Goal: Task Accomplishment & Management: Complete application form

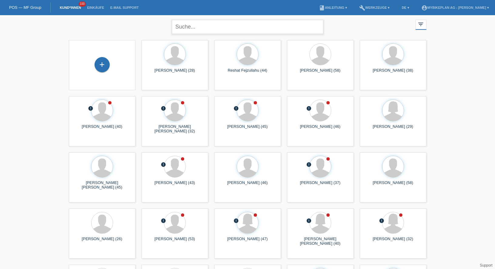
click at [231, 24] on input "text" at bounding box center [248, 27] width 152 height 14
click at [304, 139] on span "Anzeigen" at bounding box center [304, 141] width 16 height 5
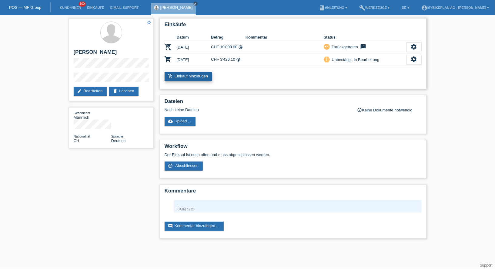
click at [185, 78] on link "add_shopping_cart Einkauf hinzufügen" at bounding box center [189, 76] width 48 height 9
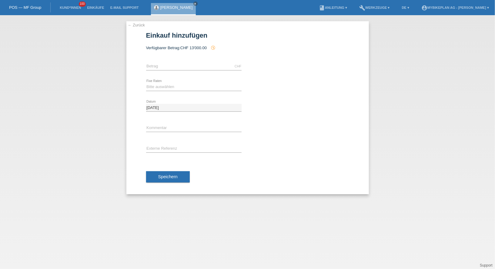
click at [137, 27] on link "← Zurück" at bounding box center [136, 25] width 17 height 5
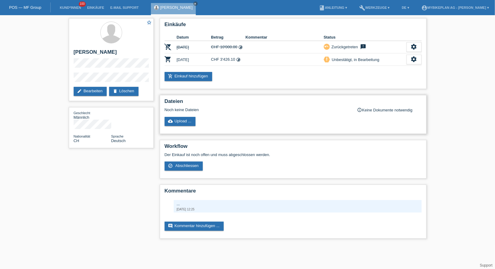
click at [189, 132] on div "Dateien Noch keine Dateien info_outline Keine Dokumente notwendig cloud_upload …" at bounding box center [293, 114] width 267 height 39
click at [187, 124] on link "cloud_upload Upload ..." at bounding box center [180, 121] width 31 height 9
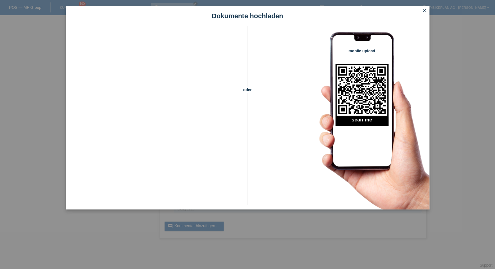
click at [422, 10] on link "close" at bounding box center [425, 11] width 8 height 7
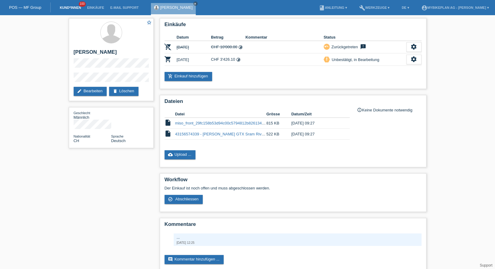
click at [76, 8] on link "Kund*innen" at bounding box center [70, 8] width 27 height 4
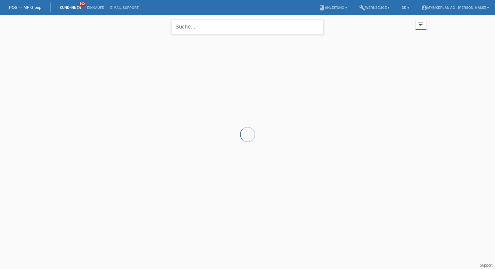
click at [231, 33] on input "text" at bounding box center [248, 27] width 152 height 14
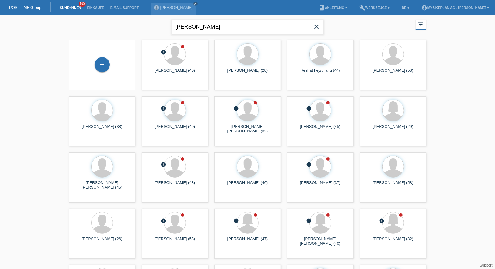
type input "[PERSON_NAME]"
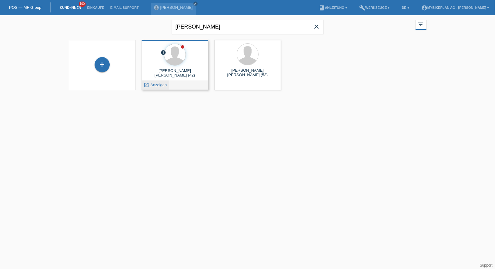
click at [156, 85] on span "Anzeigen" at bounding box center [158, 85] width 16 height 5
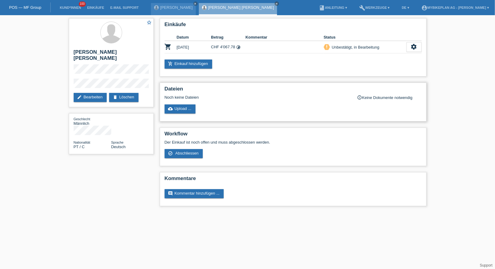
click at [182, 101] on div "Dateien Noch keine Dateien info_outline Keine Dokumente notwendig cloud_upload …" at bounding box center [293, 102] width 267 height 39
click at [181, 108] on link "cloud_upload Upload ..." at bounding box center [180, 108] width 31 height 9
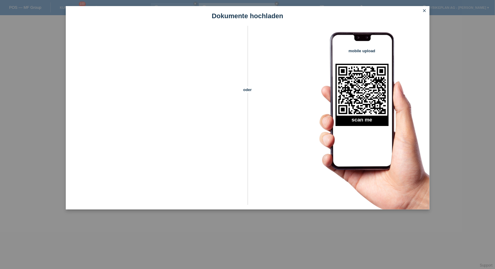
click at [427, 12] on link "close" at bounding box center [425, 11] width 8 height 7
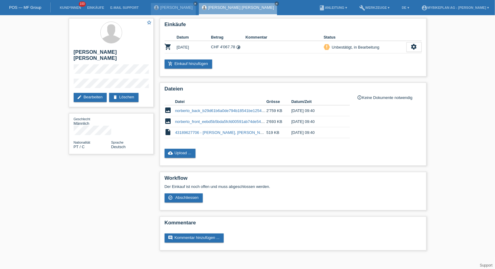
click at [69, 5] on li "Kund*innen 100" at bounding box center [70, 7] width 27 height 15
click at [66, 10] on li "Kund*innen 100" at bounding box center [70, 7] width 27 height 15
click at [66, 7] on link "Kund*innen" at bounding box center [70, 8] width 27 height 4
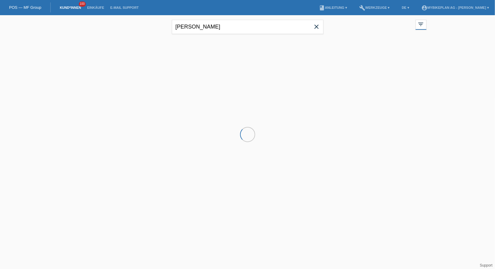
click at [213, 35] on div "norberto close" at bounding box center [248, 26] width 152 height 22
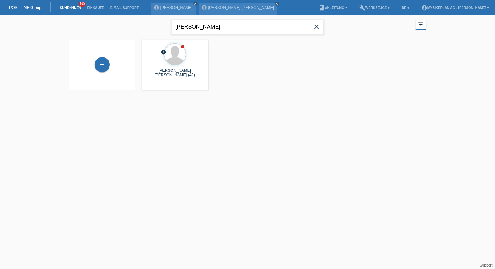
click at [213, 30] on input "norberto" at bounding box center [248, 27] width 152 height 14
type input "kasper"
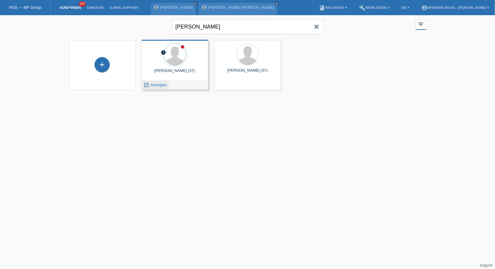
click at [148, 85] on icon "launch" at bounding box center [146, 84] width 5 height 5
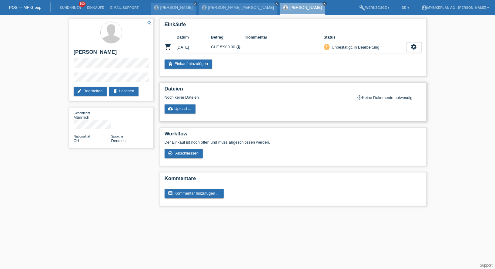
click at [178, 113] on div "Dateien Noch keine Dateien info_outline Keine Dokumente notwendig cloud_upload …" at bounding box center [293, 102] width 267 height 39
click at [178, 108] on link "cloud_upload Upload ..." at bounding box center [180, 108] width 31 height 9
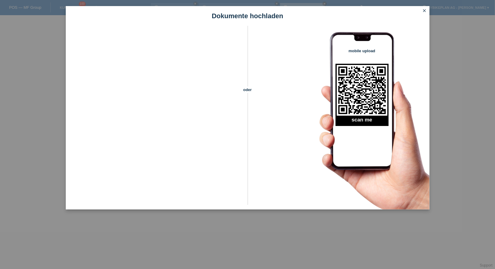
click at [424, 9] on icon "close" at bounding box center [425, 10] width 5 height 5
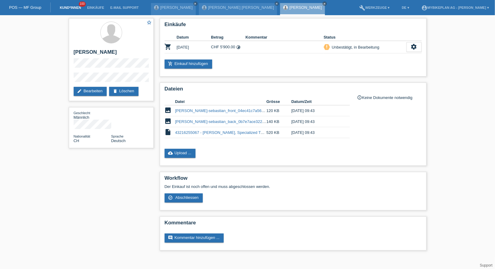
click at [73, 7] on link "Kund*innen" at bounding box center [70, 8] width 27 height 4
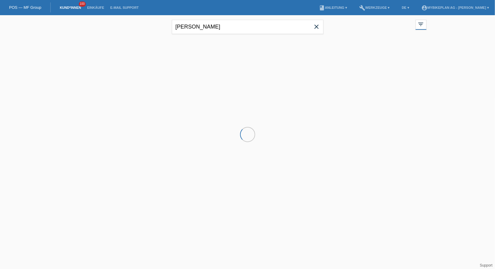
click at [216, 36] on div "kasper close" at bounding box center [248, 26] width 152 height 22
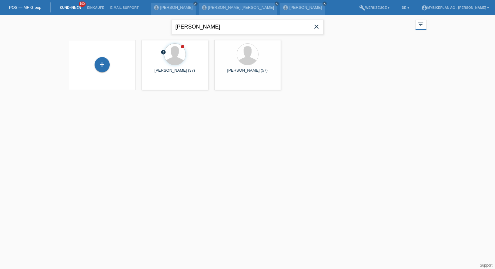
click at [213, 31] on input "kasper" at bounding box center [248, 27] width 152 height 14
type input "tiago"
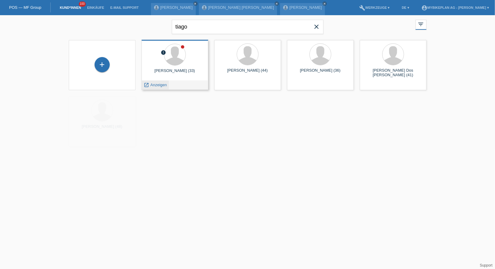
click at [151, 89] on div "launch Anzeigen" at bounding box center [155, 84] width 27 height 9
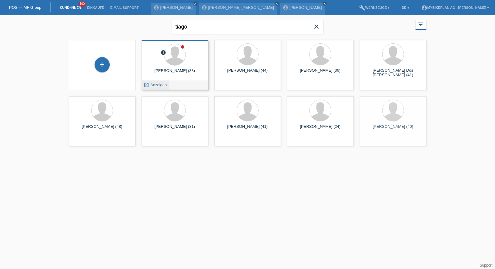
click at [155, 86] on span "Anzeigen" at bounding box center [158, 85] width 16 height 5
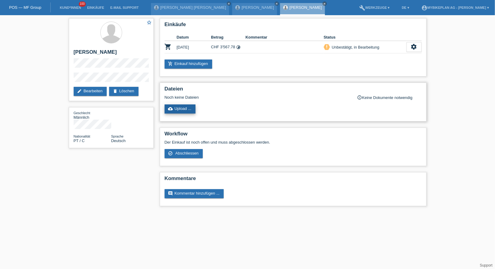
click at [188, 110] on link "cloud_upload Upload ..." at bounding box center [180, 108] width 31 height 9
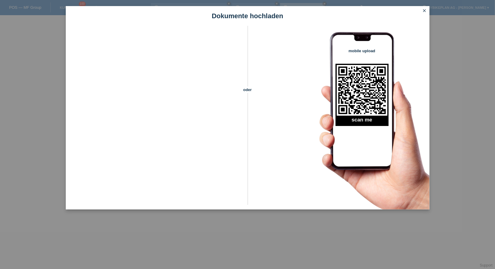
click at [424, 11] on icon "close" at bounding box center [425, 10] width 5 height 5
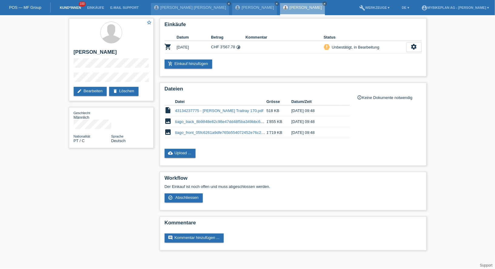
click at [68, 6] on link "Kund*innen" at bounding box center [70, 8] width 27 height 4
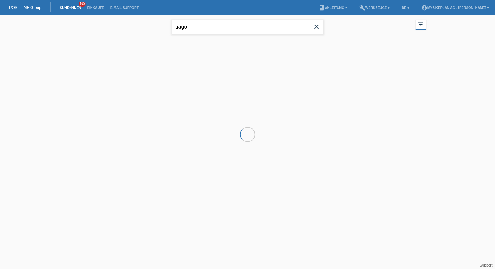
click at [210, 32] on input "tiago" at bounding box center [248, 27] width 152 height 14
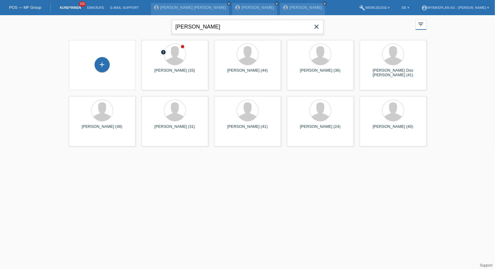
type input "nuss"
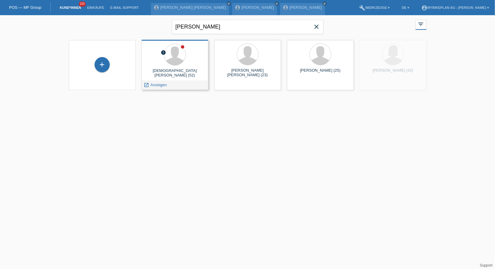
click at [151, 83] on div "error Christian Nussbaumer (52) launch Anzeigen" at bounding box center [175, 65] width 67 height 50
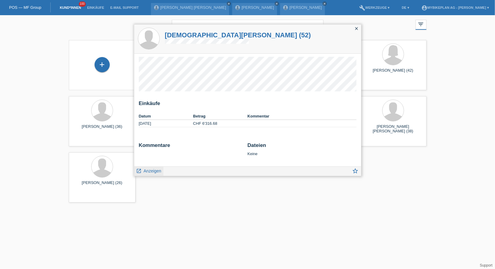
click at [156, 167] on link "launch Anzeigen" at bounding box center [148, 171] width 25 height 8
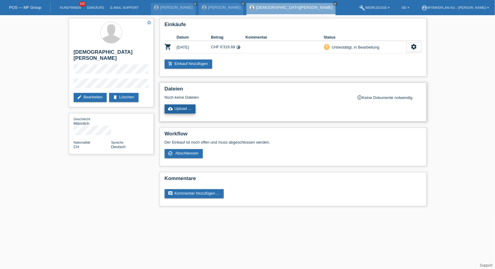
click at [187, 111] on link "cloud_upload Upload ..." at bounding box center [180, 108] width 31 height 9
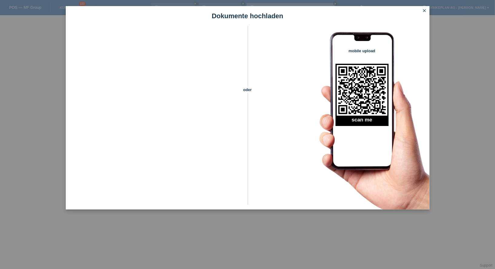
click at [425, 9] on icon "close" at bounding box center [425, 10] width 5 height 5
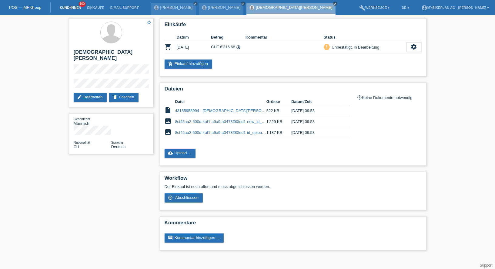
click at [66, 6] on link "Kund*innen" at bounding box center [70, 8] width 27 height 4
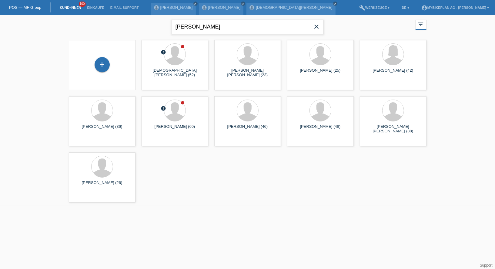
click at [201, 23] on input "[PERSON_NAME]" at bounding box center [248, 27] width 152 height 14
type input "ganzoni"
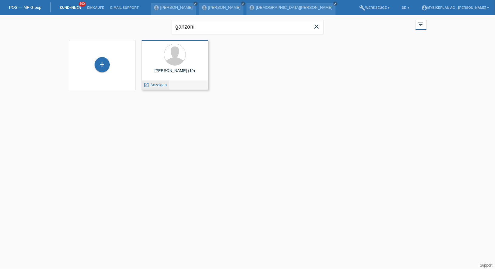
click at [156, 83] on span "Anzeigen" at bounding box center [158, 85] width 16 height 5
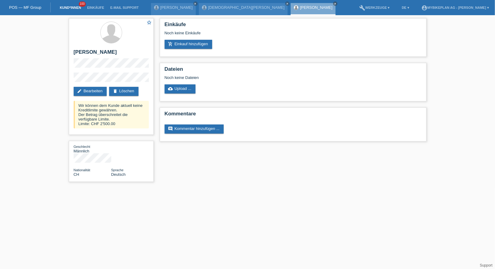
click at [64, 6] on link "Kund*innen" at bounding box center [70, 8] width 27 height 4
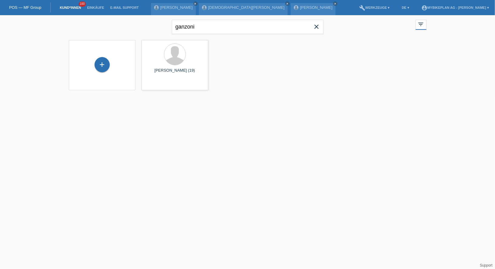
click at [320, 26] on icon "close" at bounding box center [316, 26] width 7 height 7
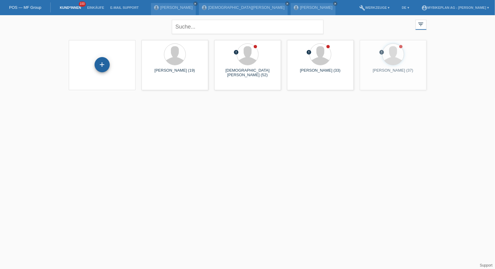
click at [106, 66] on div "+" at bounding box center [102, 64] width 15 height 15
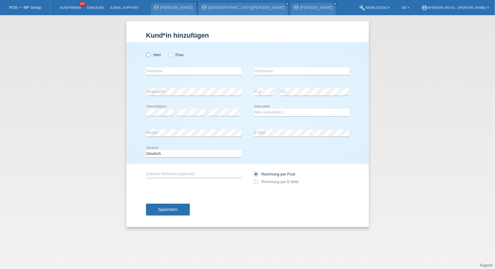
click at [155, 56] on label "Herr" at bounding box center [153, 54] width 15 height 5
click at [150, 56] on input "Herr" at bounding box center [148, 54] width 4 height 4
radio input "true"
click at [159, 65] on div "error Vorname" at bounding box center [194, 71] width 96 height 21
click at [159, 68] on input "text" at bounding box center [194, 71] width 96 height 8
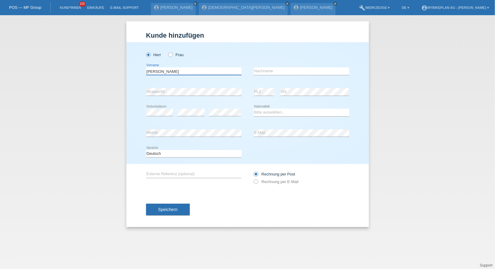
type input "[PERSON_NAME]"
type input "Lutze"
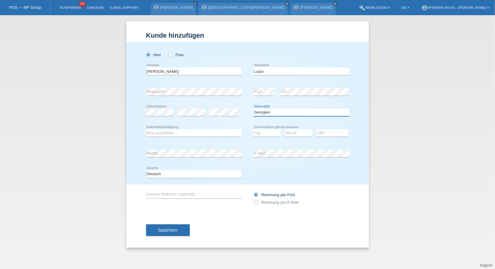
select select "DE"
select select "C"
select select "15"
select select "02"
select select "2010"
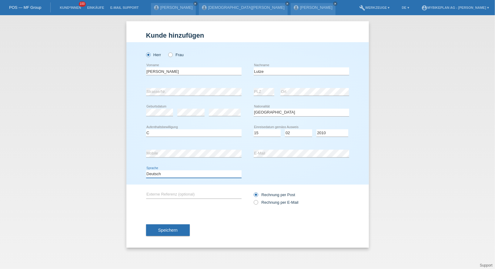
click at [201, 174] on select "Deutsch Français Italiano English" at bounding box center [194, 173] width 96 height 7
click at [272, 203] on label "Rechnung per E-Mail" at bounding box center [276, 202] width 45 height 5
click at [258, 203] on input "Rechnung per E-Mail" at bounding box center [256, 204] width 4 height 8
radio input "true"
click at [180, 228] on button "Speichern" at bounding box center [168, 230] width 44 height 12
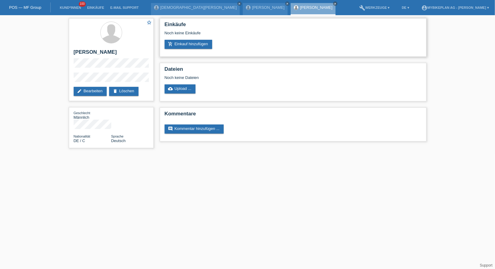
click at [188, 50] on div "Einkäufe Noch keine Einkäufe add_shopping_cart Einkauf hinzufügen" at bounding box center [293, 37] width 267 height 39
click at [188, 46] on link "add_shopping_cart Einkauf hinzufügen" at bounding box center [189, 44] width 48 height 9
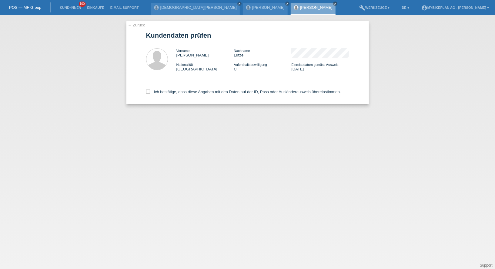
click at [193, 107] on div "← Zurück Kundendaten prüfen Vorname [PERSON_NAME] Nachname [PERSON_NAME] Nation…" at bounding box center [247, 142] width 495 height 254
click at [193, 91] on label "Ich bestätige, dass diese Angaben mit den Daten auf der ID, Pass oder Ausländer…" at bounding box center [243, 91] width 195 height 5
click at [150, 91] on input "Ich bestätige, dass diese Angaben mit den Daten auf der ID, Pass oder Ausländer…" at bounding box center [148, 91] width 4 height 4
checkbox input "true"
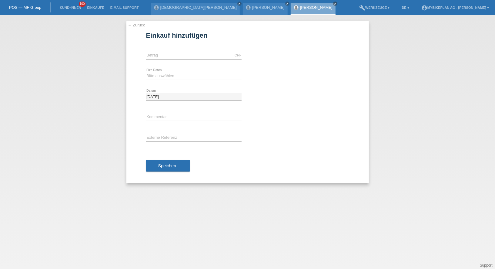
click at [192, 49] on div "CHF error [GEOGRAPHIC_DATA]" at bounding box center [194, 55] width 96 height 21
click at [192, 52] on input "text" at bounding box center [194, 56] width 96 height 8
type input "4799.00"
click at [158, 78] on select "Bitte auswählen 6 Raten 12 Raten 18 Raten 24 Raten 36 Raten 48 Raten" at bounding box center [194, 75] width 96 height 7
click at [155, 74] on select "Bitte auswählen 6 Raten 12 Raten 18 Raten 24 Raten 36 Raten 48 Raten" at bounding box center [194, 75] width 96 height 7
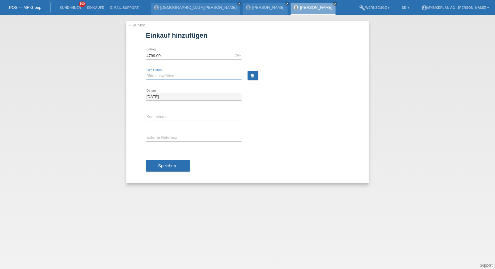
select select "488"
click at [157, 139] on input "text" at bounding box center [194, 138] width 96 height 8
paste input "43255255850"
type input "43255255850"
click at [160, 164] on span "Speichern" at bounding box center [167, 165] width 19 height 5
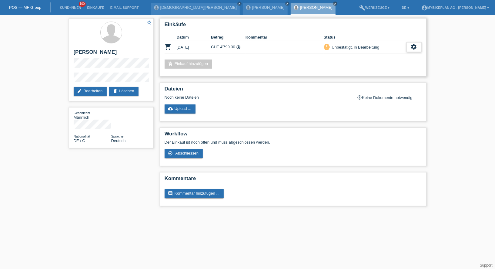
click at [414, 46] on icon "settings" at bounding box center [414, 46] width 7 height 7
click at [398, 53] on div "fullscreen Anzeigen" at bounding box center [383, 56] width 77 height 9
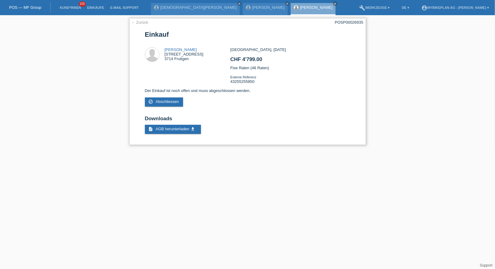
click at [351, 23] on div "POSP00026935" at bounding box center [349, 22] width 29 height 5
copy div "POSP00026935"
click at [72, 8] on link "Kund*innen" at bounding box center [70, 8] width 27 height 4
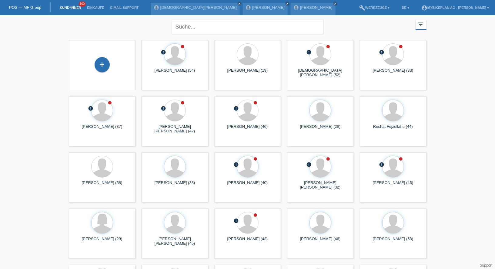
click at [231, 18] on div "close" at bounding box center [248, 26] width 152 height 22
click at [224, 26] on input "text" at bounding box center [248, 27] width 152 height 14
type input "[PERSON_NAME]"
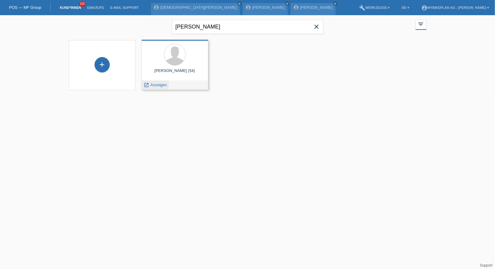
click at [145, 82] on div "[PERSON_NAME] (54) launch Anzeigen" at bounding box center [175, 65] width 67 height 50
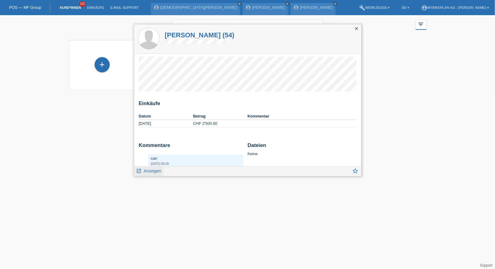
click at [153, 172] on span "Anzeigen" at bounding box center [153, 170] width 18 height 5
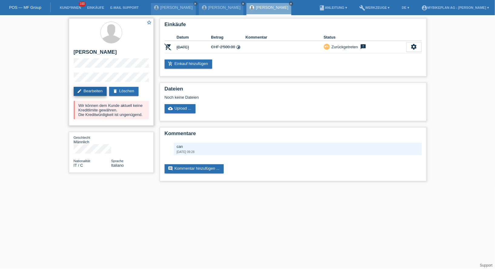
click at [83, 89] on link "edit Bearbeiten" at bounding box center [90, 91] width 33 height 9
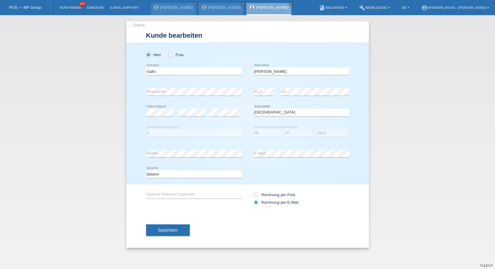
select select "IT"
select select "C"
select select "28"
select select "07"
select select "2013"
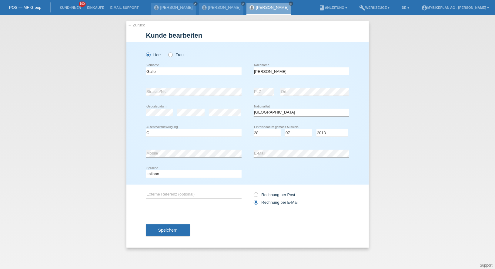
click at [160, 77] on div "Gallo error Vorname" at bounding box center [194, 71] width 96 height 21
click at [164, 73] on input "Gallo" at bounding box center [194, 71] width 96 height 8
type input "Giuseppe"
type input "Gallo"
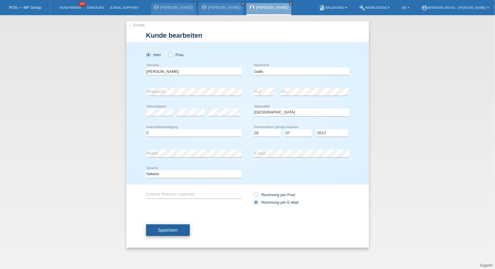
click at [165, 227] on button "Speichern" at bounding box center [168, 230] width 44 height 12
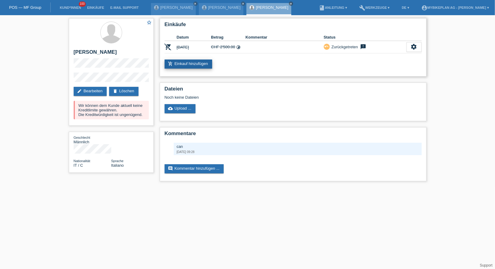
click at [196, 63] on link "add_shopping_cart Einkauf hinzufügen" at bounding box center [189, 63] width 48 height 9
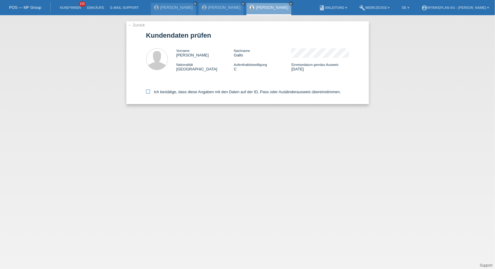
click at [180, 93] on label "Ich bestätige, dass diese Angaben mit den Daten auf der ID, Pass oder Ausländer…" at bounding box center [243, 91] width 195 height 5
click at [150, 93] on input "Ich bestätige, dass diese Angaben mit den Daten auf der ID, Pass oder Ausländer…" at bounding box center [148, 91] width 4 height 4
checkbox input "true"
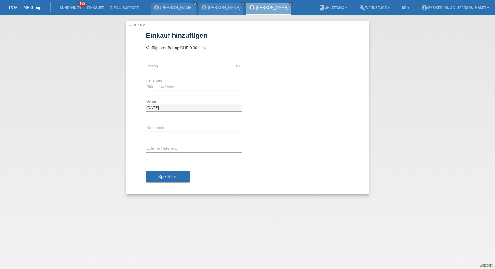
click at [173, 62] on div "CHF error [GEOGRAPHIC_DATA]" at bounding box center [194, 66] width 96 height 21
click at [172, 66] on input "text" at bounding box center [194, 66] width 96 height 8
type input "3299.00"
click at [155, 84] on select "Bitte auswählen 6 Raten 12 Raten 18 Raten 24 Raten 36 Raten 48 Raten" at bounding box center [194, 86] width 96 height 7
select select "488"
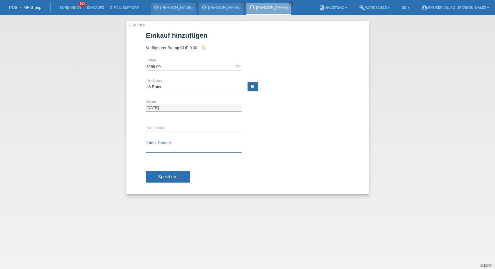
click at [161, 147] on input "text" at bounding box center [194, 149] width 96 height 8
paste input "43260587704"
type input "43260587704"
click at [163, 174] on span "Speichern" at bounding box center [167, 176] width 19 height 5
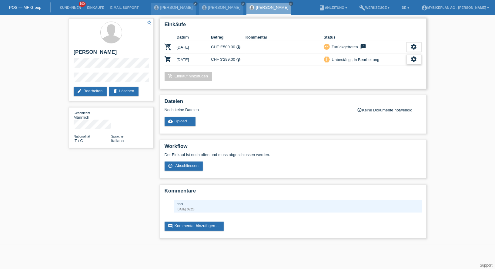
click at [413, 56] on icon "settings" at bounding box center [414, 59] width 7 height 7
click at [389, 70] on div "fullscreen Anzeigen" at bounding box center [383, 68] width 77 height 9
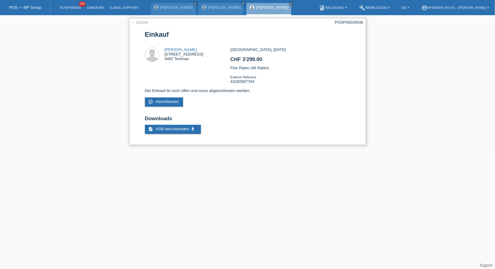
click at [341, 22] on div "POSP00026936" at bounding box center [349, 22] width 29 height 5
copy div "POSP00026936"
click at [72, 7] on link "Kund*innen" at bounding box center [70, 8] width 27 height 4
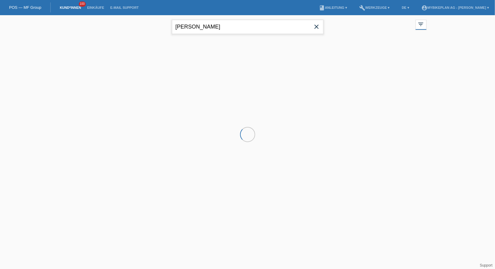
click at [194, 30] on input "[PERSON_NAME]" at bounding box center [248, 27] width 152 height 14
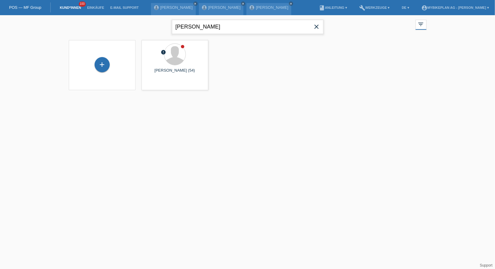
type input "[PERSON_NAME]"
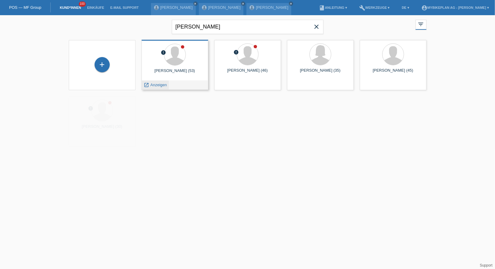
click at [147, 85] on icon "launch" at bounding box center [146, 84] width 5 height 5
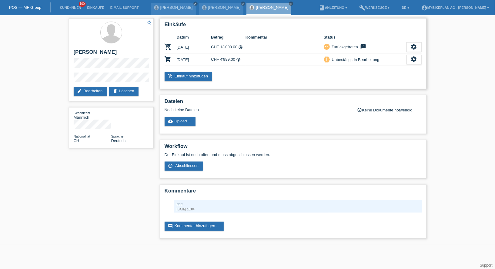
click at [185, 69] on div "Einkäufe Datum Betrag Kommentar Status remove_shopping_cart 08.07.2025 CHF 13'0…" at bounding box center [293, 53] width 267 height 71
click at [185, 73] on link "add_shopping_cart Einkauf hinzufügen" at bounding box center [189, 76] width 48 height 9
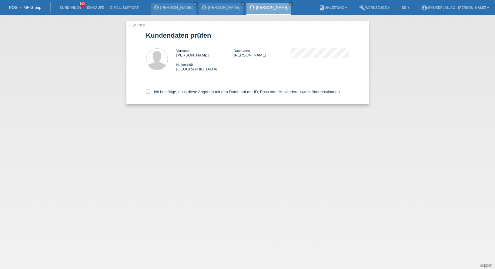
click at [178, 95] on div "Ich bestätige, dass diese Angaben mit den Daten auf der ID, Pass oder Ausländer…" at bounding box center [247, 90] width 203 height 27
click at [175, 93] on label "Ich bestätige, dass diese Angaben mit den Daten auf der ID, Pass oder Ausländer…" at bounding box center [243, 91] width 195 height 5
click at [150, 93] on input "Ich bestätige, dass diese Angaben mit den Daten auf der ID, Pass oder Ausländer…" at bounding box center [148, 91] width 4 height 4
checkbox input "true"
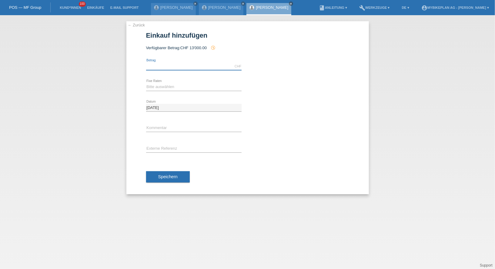
click at [173, 65] on input "text" at bounding box center [194, 66] width 96 height 8
type input "4699.00"
click at [156, 84] on select "Bitte auswählen 6 Raten 12 Raten 18 Raten 24 Raten 36 Raten 48 Raten" at bounding box center [194, 86] width 96 height 7
click at [176, 81] on div "Bitte auswählen 6 Raten 12 Raten 18 Raten 24 Raten 36 Raten 48 Raten error Fixe…" at bounding box center [194, 87] width 96 height 21
click at [171, 87] on select "Bitte auswählen 6 Raten 12 Raten 18 Raten 24 Raten 36 Raten 48 Raten" at bounding box center [194, 86] width 96 height 7
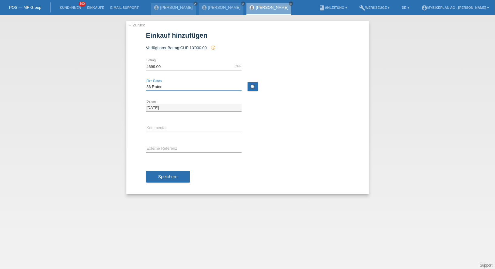
select select "486"
click at [177, 147] on input "text" at bounding box center [194, 149] width 96 height 8
paste input "41438187404"
type input "41438187404"
click at [163, 174] on span "Speichern" at bounding box center [167, 176] width 19 height 5
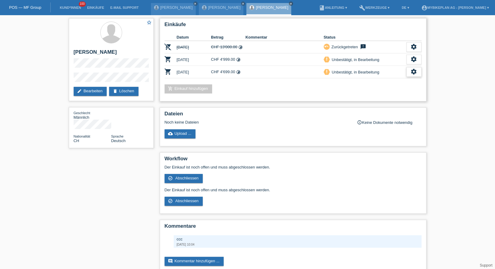
click at [412, 71] on icon "settings" at bounding box center [414, 71] width 7 height 7
click at [363, 97] on span "Abschliessen" at bounding box center [365, 98] width 25 height 7
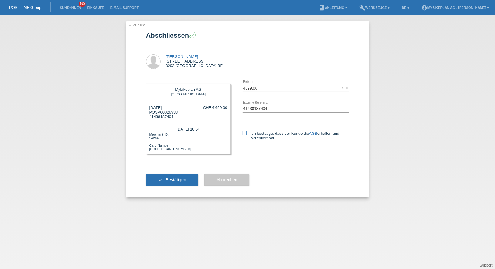
click at [245, 135] on icon at bounding box center [245, 133] width 4 height 4
click at [245, 135] on input "Ich bestätige, dass der Kunde die AGB erhalten und akzeptiert hat." at bounding box center [245, 133] width 4 height 4
checkbox input "true"
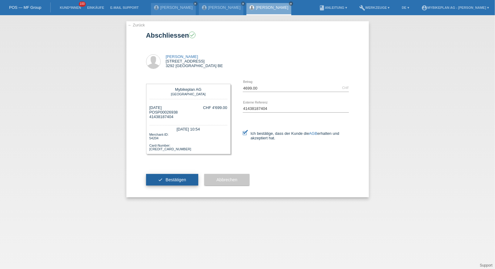
click at [181, 182] on span "Bestätigen" at bounding box center [176, 179] width 21 height 5
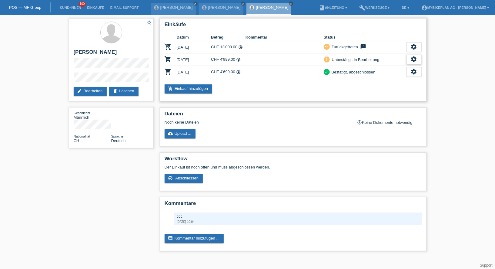
click at [412, 59] on icon "settings" at bounding box center [414, 59] width 7 height 7
click at [387, 94] on span "Kunde ist vom Kauf zurückgetreten..." at bounding box center [386, 95] width 66 height 7
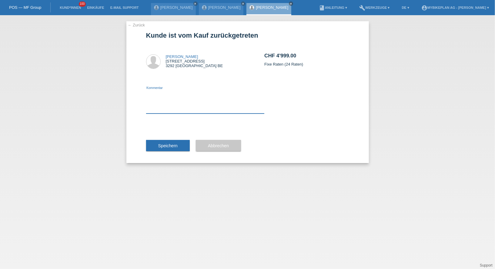
click at [201, 109] on textarea at bounding box center [205, 101] width 119 height 23
type textarea "discount missing"
click at [171, 146] on span "Speichern" at bounding box center [167, 145] width 19 height 5
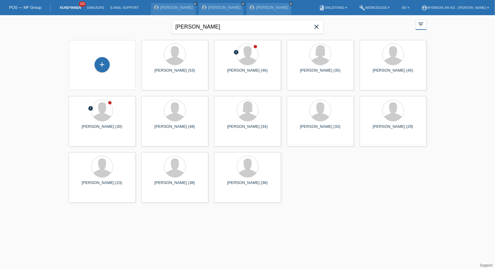
click at [316, 27] on icon "close" at bounding box center [316, 26] width 7 height 7
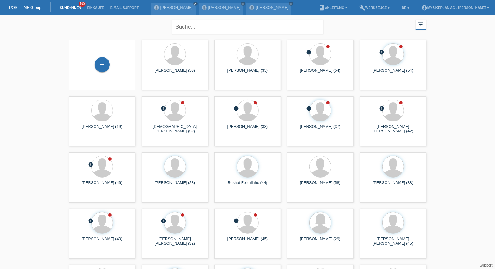
click at [110, 25] on div "close filter_list view_module Alle Kund*innen anzeigen star Markierte Kund*inne…" at bounding box center [248, 26] width 364 height 22
click at [183, 32] on input "text" at bounding box center [248, 27] width 152 height 14
type input "amacker"
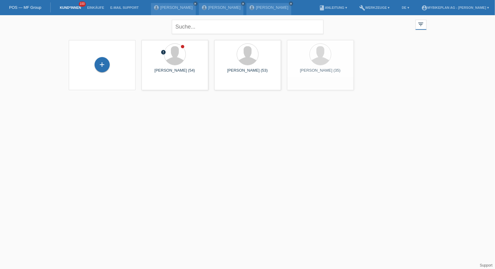
click at [109, 69] on div "+" at bounding box center [102, 65] width 57 height 16
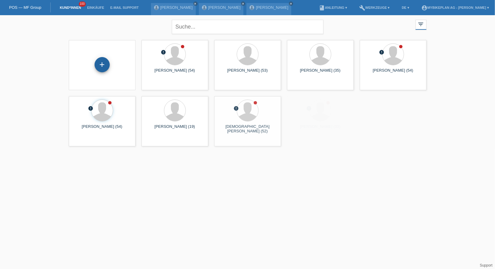
click at [105, 68] on div "+" at bounding box center [102, 64] width 15 height 15
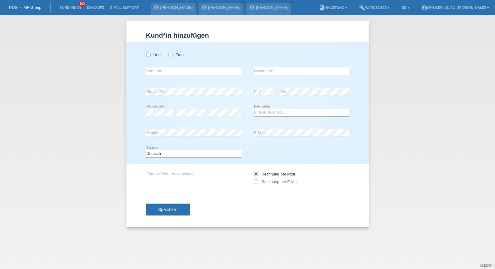
click at [145, 52] on icon at bounding box center [145, 52] width 0 height 0
click at [146, 56] on input "Herr" at bounding box center [148, 54] width 4 height 4
radio input "true"
click at [191, 79] on div "error Vorname" at bounding box center [194, 71] width 96 height 21
click at [193, 73] on input "text" at bounding box center [194, 71] width 96 height 8
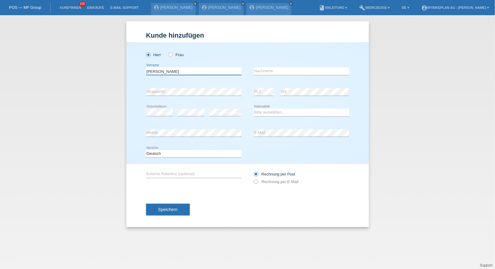
type input "Stefan"
type input "Amacker"
select select "CH"
click at [269, 182] on label "Rechnung per E-Mail" at bounding box center [276, 181] width 45 height 5
click at [258, 182] on input "Rechnung per E-Mail" at bounding box center [256, 183] width 4 height 8
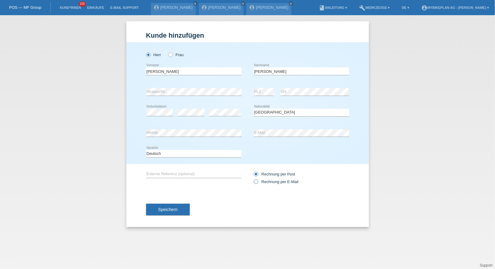
radio input "true"
click at [165, 209] on span "Speichern" at bounding box center [167, 209] width 19 height 5
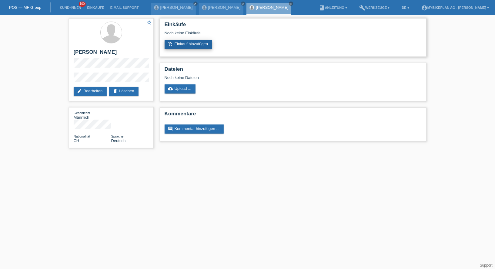
click at [188, 43] on link "add_shopping_cart Einkauf hinzufügen" at bounding box center [189, 44] width 48 height 9
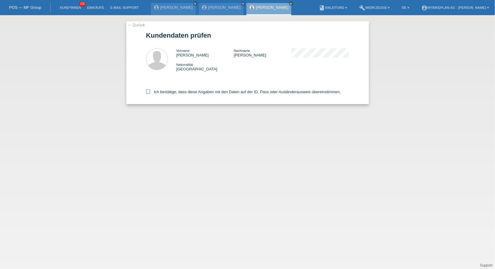
click at [172, 90] on label "Ich bestätige, dass diese Angaben mit den Daten auf der ID, Pass oder Ausländer…" at bounding box center [243, 91] width 195 height 5
click at [150, 90] on input "Ich bestätige, dass diese Angaben mit den Daten auf der ID, Pass oder Ausländer…" at bounding box center [148, 91] width 4 height 4
checkbox input "true"
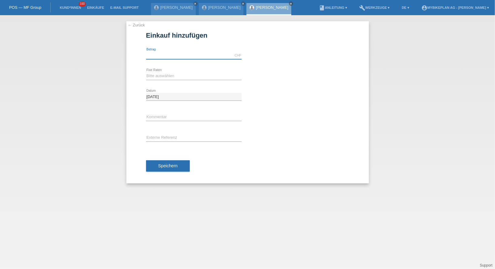
click at [176, 56] on input "text" at bounding box center [194, 56] width 96 height 8
type input "5900.00"
click at [182, 79] on select "Bitte auswählen 6 Raten 12 Raten 18 Raten 24 Raten 36 Raten 48 Raten" at bounding box center [194, 75] width 96 height 7
select select "487"
click at [163, 137] on input "text" at bounding box center [194, 138] width 96 height 8
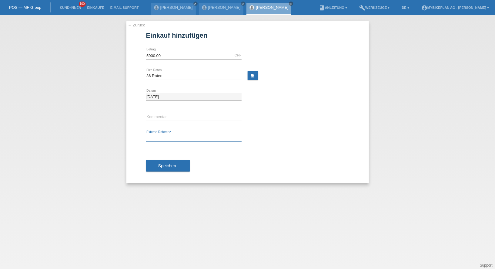
paste input "43261758285"
type input "43261758285"
click at [161, 173] on div "Speichern" at bounding box center [247, 165] width 203 height 35
click at [163, 165] on span "Speichern" at bounding box center [167, 165] width 19 height 5
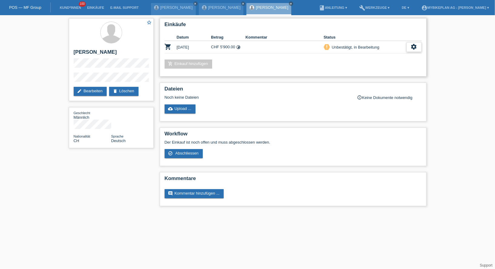
click at [417, 45] on icon "settings" at bounding box center [414, 46] width 7 height 7
click at [383, 59] on div "fullscreen Anzeigen" at bounding box center [383, 56] width 77 height 9
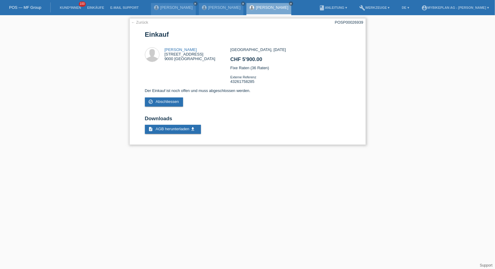
click at [350, 22] on div "POSP00026939" at bounding box center [349, 22] width 29 height 5
copy div "POSP00026939"
click at [76, 5] on li "Kund*innen 100" at bounding box center [70, 7] width 27 height 15
click at [76, 6] on link "Kund*innen" at bounding box center [70, 8] width 27 height 4
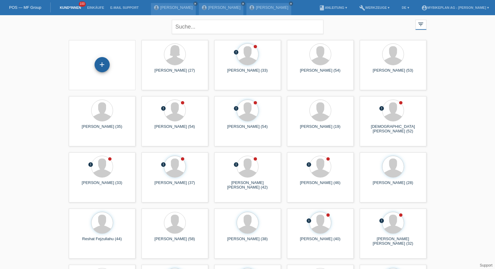
click at [103, 61] on div "+" at bounding box center [102, 64] width 15 height 15
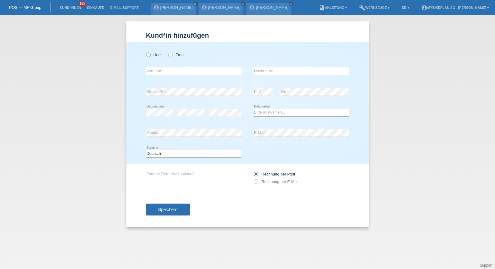
click at [155, 56] on label "Herr" at bounding box center [153, 54] width 15 height 5
click at [150, 56] on input "Herr" at bounding box center [148, 54] width 4 height 4
radio input "true"
click at [180, 77] on div "error Vorname" at bounding box center [194, 71] width 96 height 21
click at [180, 73] on input "text" at bounding box center [194, 71] width 96 height 8
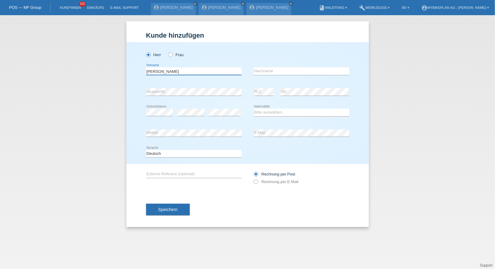
type input "[PERSON_NAME]"
paste input "z"
type input "Derzsi"
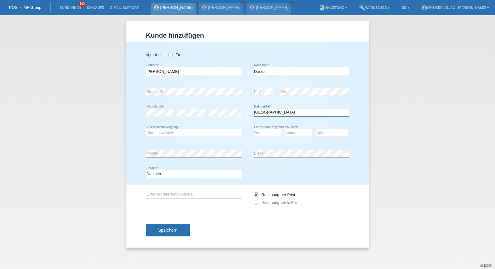
select select "RO"
select select "B"
select select "11"
select select "06"
select select "2023"
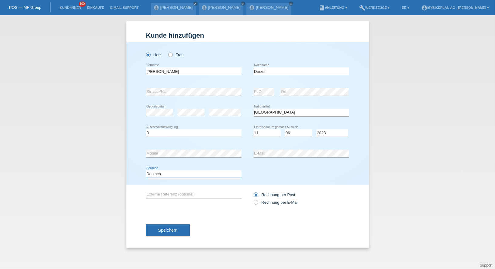
click at [188, 177] on select "Deutsch Français Italiano English" at bounding box center [194, 173] width 96 height 7
click at [272, 204] on div "Rechnung per Post Rechnung per E-Mail" at bounding box center [302, 198] width 96 height 15
click at [272, 201] on label "Rechnung per E-Mail" at bounding box center [276, 202] width 45 height 5
click at [258, 201] on input "Rechnung per E-Mail" at bounding box center [256, 204] width 4 height 8
radio input "true"
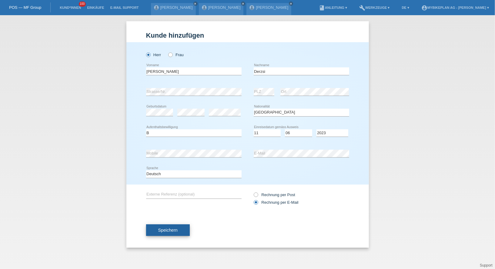
click at [166, 234] on button "Speichern" at bounding box center [168, 230] width 44 height 12
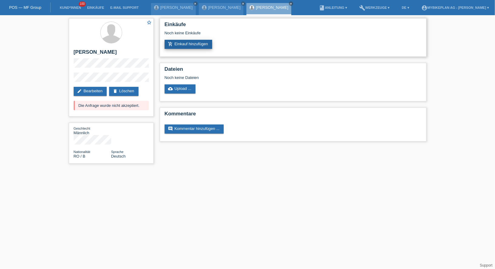
click at [198, 43] on link "add_shopping_cart Einkauf hinzufügen" at bounding box center [189, 44] width 48 height 9
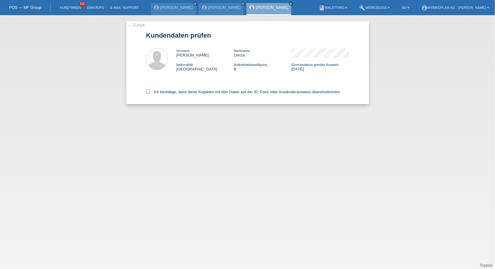
click at [214, 93] on label "Ich bestätige, dass diese Angaben mit den Daten auf der ID, Pass oder Ausländer…" at bounding box center [243, 91] width 195 height 5
click at [150, 93] on input "Ich bestätige, dass diese Angaben mit den Daten auf der ID, Pass oder Ausländer…" at bounding box center [148, 91] width 4 height 4
checkbox input "true"
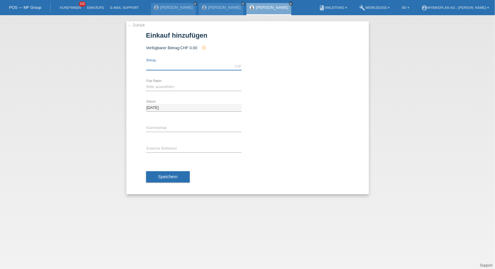
click at [178, 68] on input "text" at bounding box center [194, 66] width 96 height 8
type input "9585.00"
click at [151, 84] on select "Bitte auswählen 6 Raten 12 Raten 18 Raten 24 Raten 36 Raten 48 Raten" at bounding box center [194, 86] width 96 height 7
select select "488"
click at [161, 148] on input "text" at bounding box center [194, 149] width 96 height 8
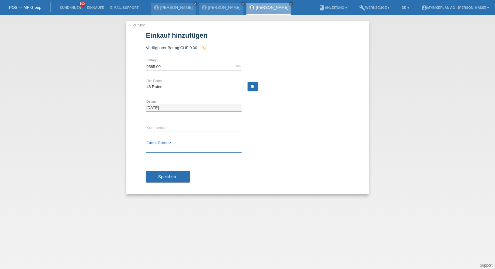
paste input "43262795060"
type input "43262795060"
click at [163, 171] on button "Speichern" at bounding box center [168, 177] width 44 height 12
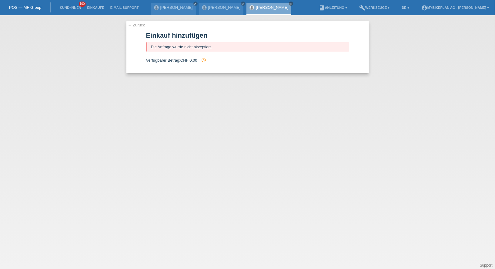
click at [144, 23] on link "← Zurück" at bounding box center [136, 25] width 17 height 5
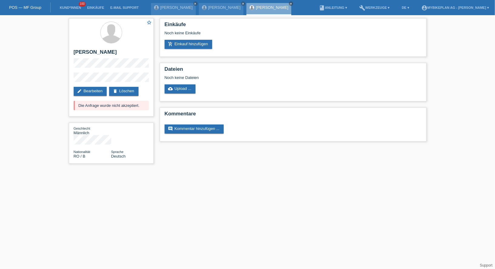
click at [66, 4] on li "Kund*innen 100" at bounding box center [70, 7] width 27 height 15
click at [67, 6] on link "Kund*innen" at bounding box center [70, 8] width 27 height 4
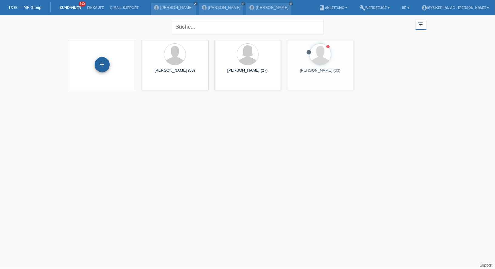
click at [98, 62] on div "+" at bounding box center [102, 64] width 15 height 15
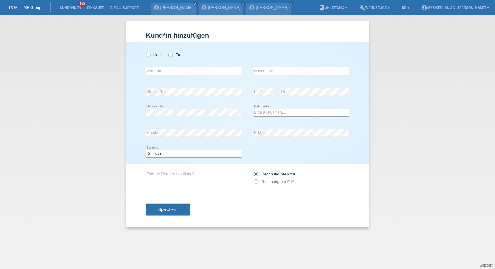
click at [155, 57] on div "Herr Frau" at bounding box center [194, 55] width 96 height 12
click at [156, 53] on label "Herr" at bounding box center [153, 54] width 15 height 5
click at [150, 53] on input "Herr" at bounding box center [148, 54] width 4 height 4
radio input "true"
click at [169, 73] on input "text" at bounding box center [194, 71] width 96 height 8
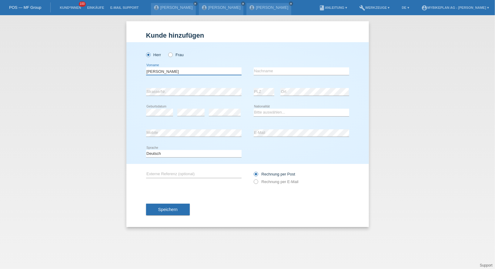
type input "[PERSON_NAME]"
type input "W"
type input "e"
type input "[PERSON_NAME]"
select select "CH"
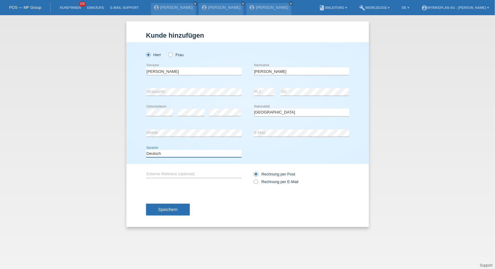
click at [193, 150] on select "Deutsch Français Italiano English" at bounding box center [194, 153] width 96 height 7
click at [269, 183] on label "Rechnung per E-Mail" at bounding box center [276, 181] width 45 height 5
click at [258, 183] on input "Rechnung per E-Mail" at bounding box center [256, 183] width 4 height 8
radio input "true"
click at [170, 207] on span "Speichern" at bounding box center [167, 209] width 19 height 5
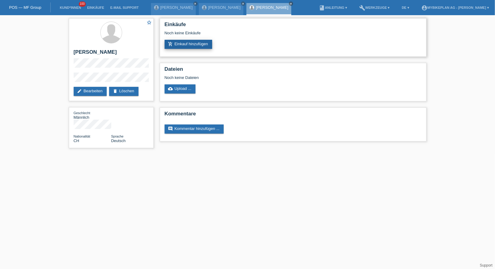
click at [182, 45] on link "add_shopping_cart Einkauf hinzufügen" at bounding box center [189, 44] width 48 height 9
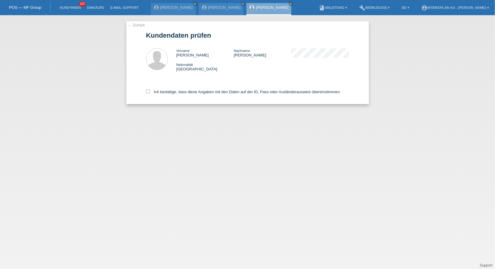
click at [158, 95] on div "Ich bestätige, dass diese Angaben mit den Daten auf der ID, Pass oder Ausländer…" at bounding box center [247, 90] width 203 height 27
click at [165, 92] on label "Ich bestätige, dass diese Angaben mit den Daten auf der ID, Pass oder Ausländer…" at bounding box center [243, 91] width 195 height 5
click at [150, 92] on input "Ich bestätige, dass diese Angaben mit den Daten auf der ID, Pass oder Ausländer…" at bounding box center [148, 91] width 4 height 4
checkbox input "true"
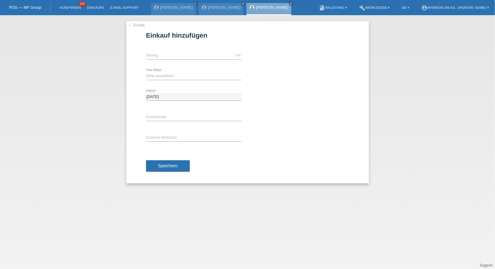
click at [172, 46] on div "CHF error Betrag" at bounding box center [194, 55] width 96 height 21
click at [172, 50] on div "CHF error Betrag" at bounding box center [194, 55] width 96 height 21
click at [170, 52] on input "text" at bounding box center [194, 56] width 96 height 8
type input "15000.00"
click at [173, 74] on select "Bitte auswählen 6 Raten 12 Raten 18 Raten 24 Raten 36 Raten 48 Raten" at bounding box center [194, 75] width 96 height 7
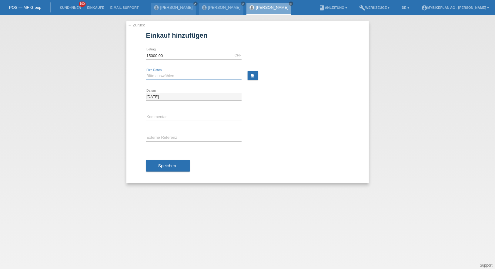
select select "488"
click at [169, 165] on span "Speichern" at bounding box center [167, 165] width 19 height 5
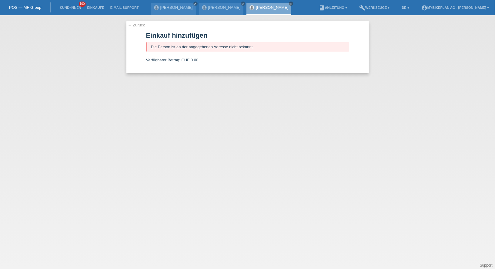
click at [69, 5] on li "Kund*innen 100" at bounding box center [70, 7] width 27 height 15
click at [134, 26] on link "← Zurück" at bounding box center [136, 25] width 17 height 5
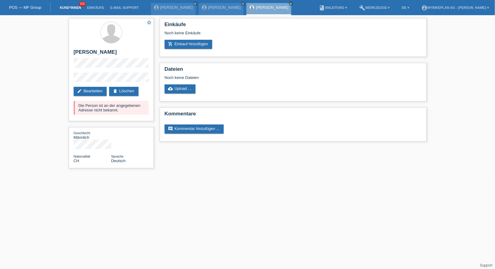
click at [67, 8] on link "Kund*innen" at bounding box center [70, 8] width 27 height 4
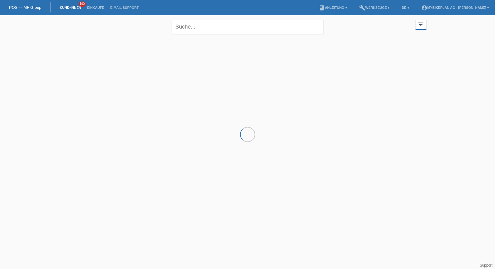
click at [99, 69] on div at bounding box center [248, 67] width 364 height 61
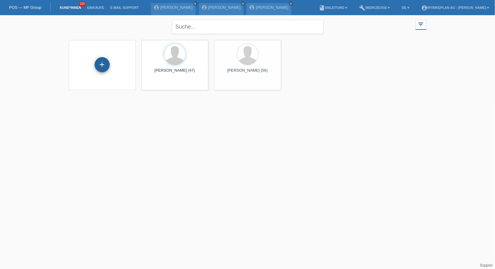
click at [104, 68] on div "+" at bounding box center [102, 64] width 15 height 15
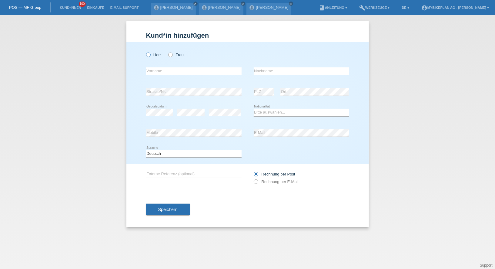
click at [158, 54] on label "Herr" at bounding box center [153, 54] width 15 height 5
click at [150, 54] on input "Herr" at bounding box center [148, 54] width 4 height 4
radio input "true"
click at [177, 52] on div "Herr Frau" at bounding box center [194, 55] width 96 height 12
click at [177, 54] on label "Frau" at bounding box center [175, 54] width 15 height 5
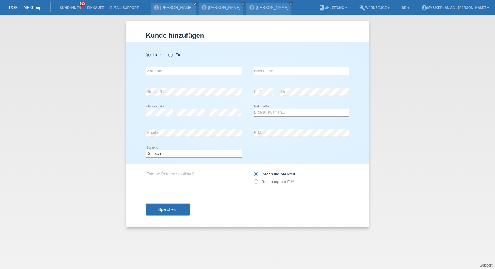
click at [172, 54] on input "Frau" at bounding box center [170, 54] width 4 height 4
radio input "true"
click at [177, 67] on div "error Vorname" at bounding box center [194, 71] width 96 height 21
click at [176, 69] on input "text" at bounding box center [194, 71] width 96 height 8
type input "Lea"
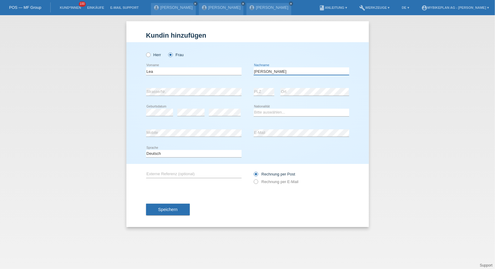
type input "[PERSON_NAME]"
select select "CH"
click at [278, 180] on label "Rechnung per E-Mail" at bounding box center [276, 181] width 45 height 5
click at [258, 180] on input "Rechnung per E-Mail" at bounding box center [256, 183] width 4 height 8
radio input "true"
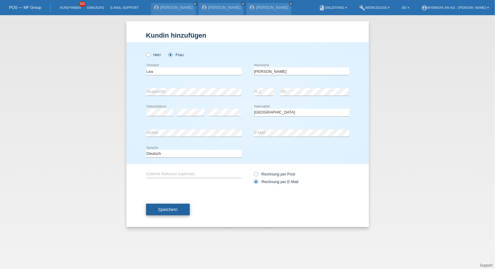
click at [165, 208] on span "Speichern" at bounding box center [167, 209] width 19 height 5
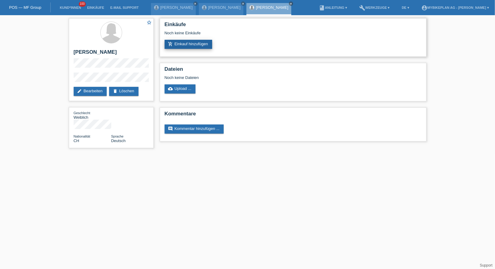
click at [179, 46] on link "add_shopping_cart Einkauf hinzufügen" at bounding box center [189, 44] width 48 height 9
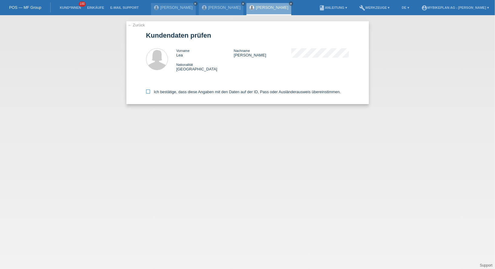
click at [177, 94] on label "Ich bestätige, dass diese Angaben mit den Daten auf der ID, Pass oder Ausländer…" at bounding box center [243, 91] width 195 height 5
click at [150, 93] on input "Ich bestätige, dass diese Angaben mit den Daten auf der ID, Pass oder Ausländer…" at bounding box center [148, 91] width 4 height 4
checkbox input "true"
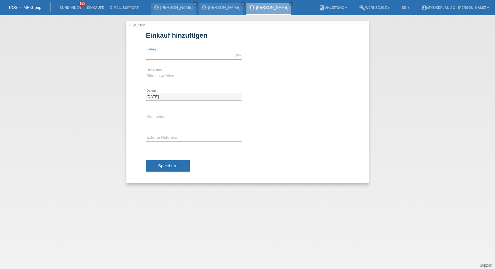
click at [178, 58] on input "text" at bounding box center [194, 56] width 96 height 8
type input "15000.00"
click at [172, 75] on select "Bitte auswählen 6 Raten 12 Raten 18 Raten 24 Raten 36 Raten 48 Raten" at bounding box center [194, 75] width 96 height 7
select select "488"
click at [163, 160] on button "Speichern" at bounding box center [168, 166] width 44 height 12
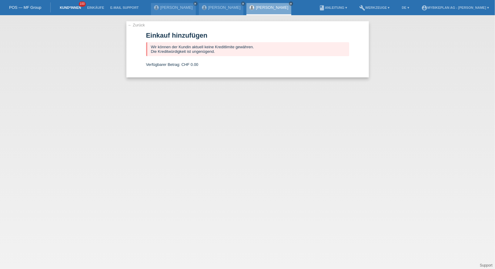
click at [67, 9] on link "Kund*innen" at bounding box center [70, 8] width 27 height 4
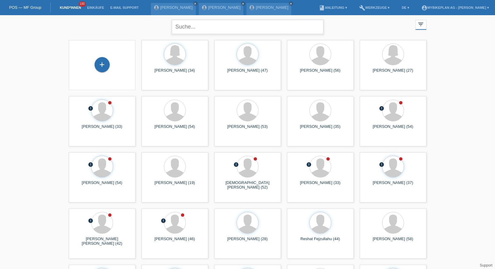
click at [197, 29] on input "text" at bounding box center [248, 27] width 152 height 14
type input "mesut"
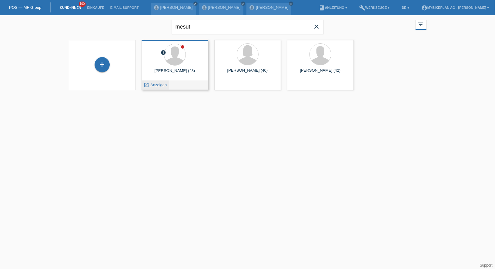
click at [155, 86] on span "Anzeigen" at bounding box center [158, 85] width 16 height 5
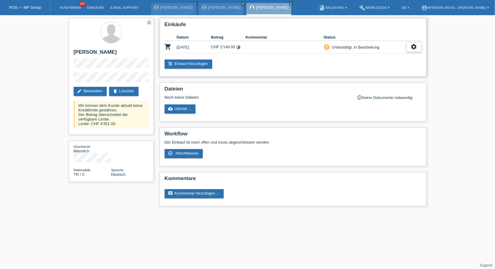
click at [416, 45] on icon "settings" at bounding box center [414, 46] width 7 height 7
click at [379, 81] on span "Kunde ist vom Kauf zurückgetreten..." at bounding box center [386, 83] width 66 height 7
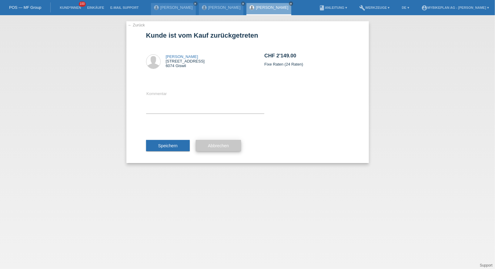
click at [220, 142] on button "Abbrechen" at bounding box center [218, 146] width 45 height 12
